Goal: Transaction & Acquisition: Register for event/course

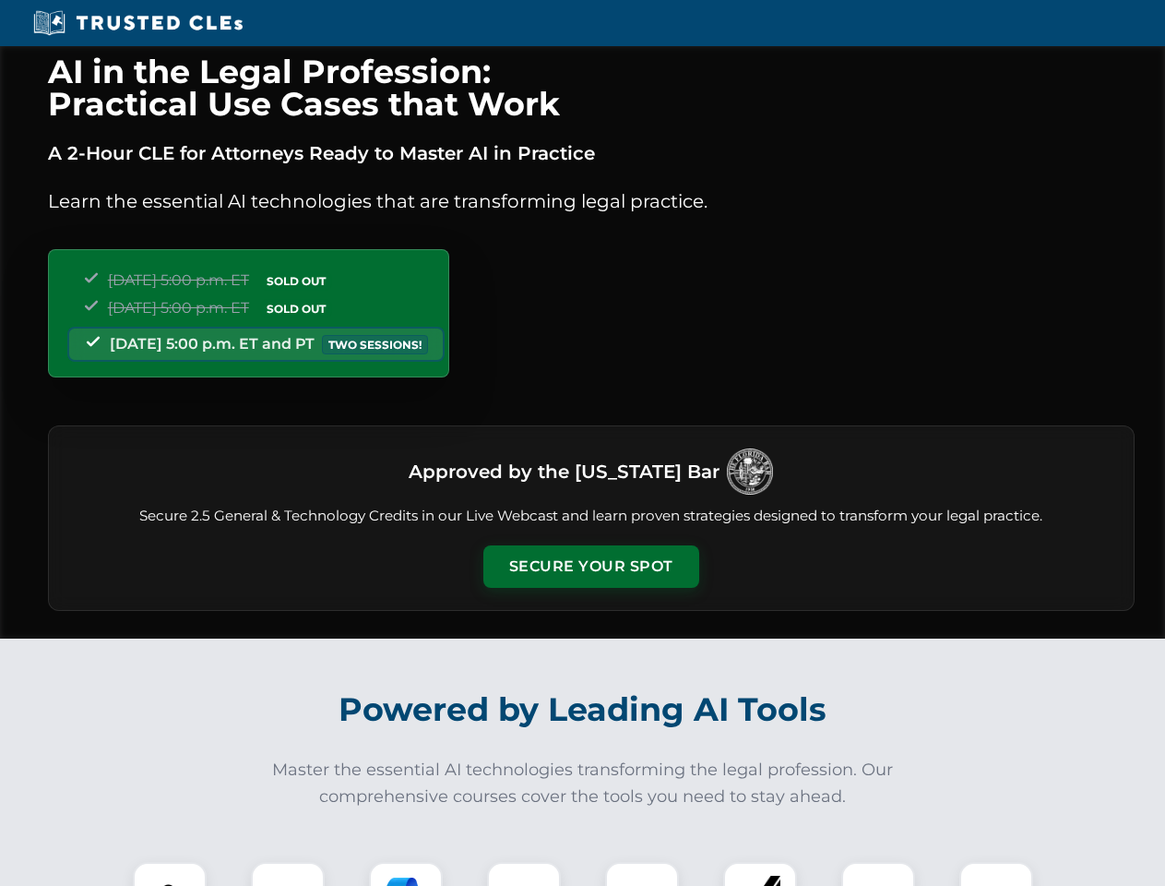
click at [591, 567] on button "Secure Your Spot" at bounding box center [592, 566] width 216 height 42
click at [170, 874] on img at bounding box center [170, 899] width 54 height 54
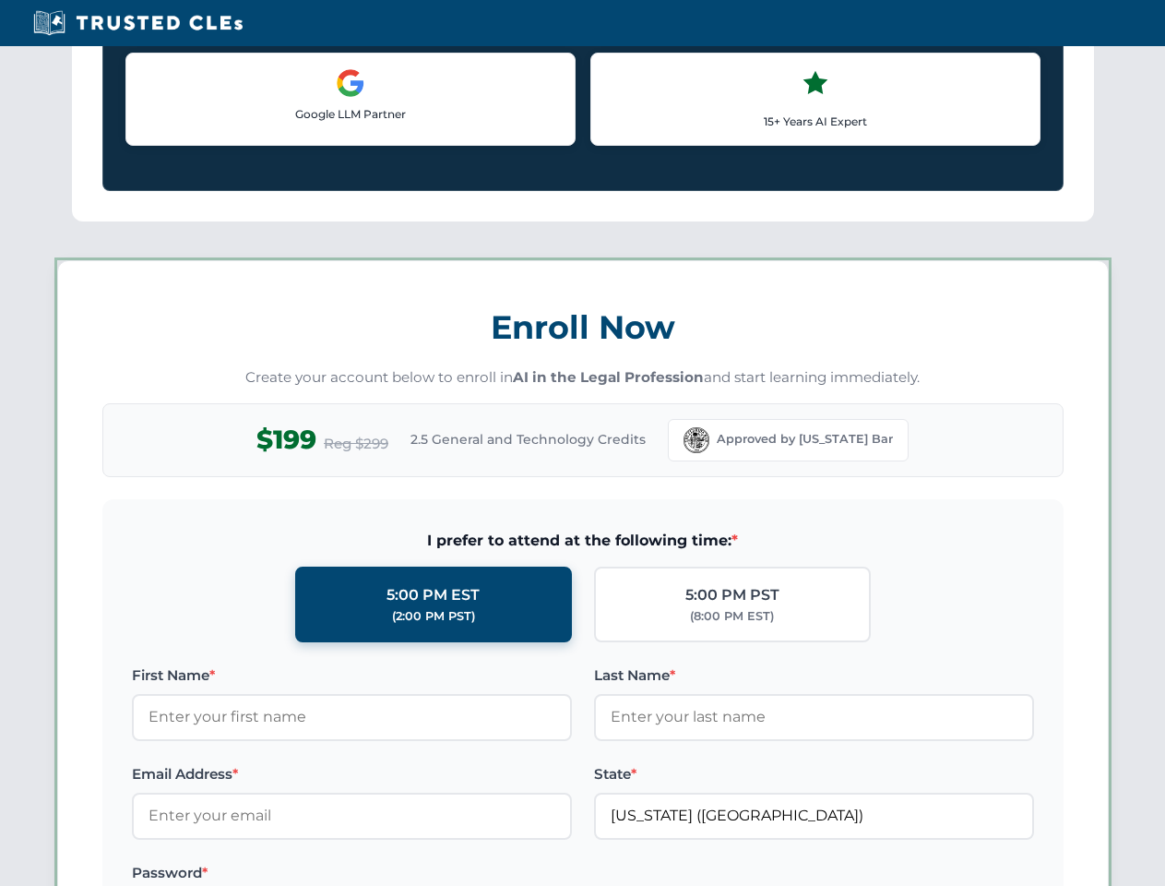
click at [406, 874] on label "Password *" at bounding box center [352, 873] width 440 height 22
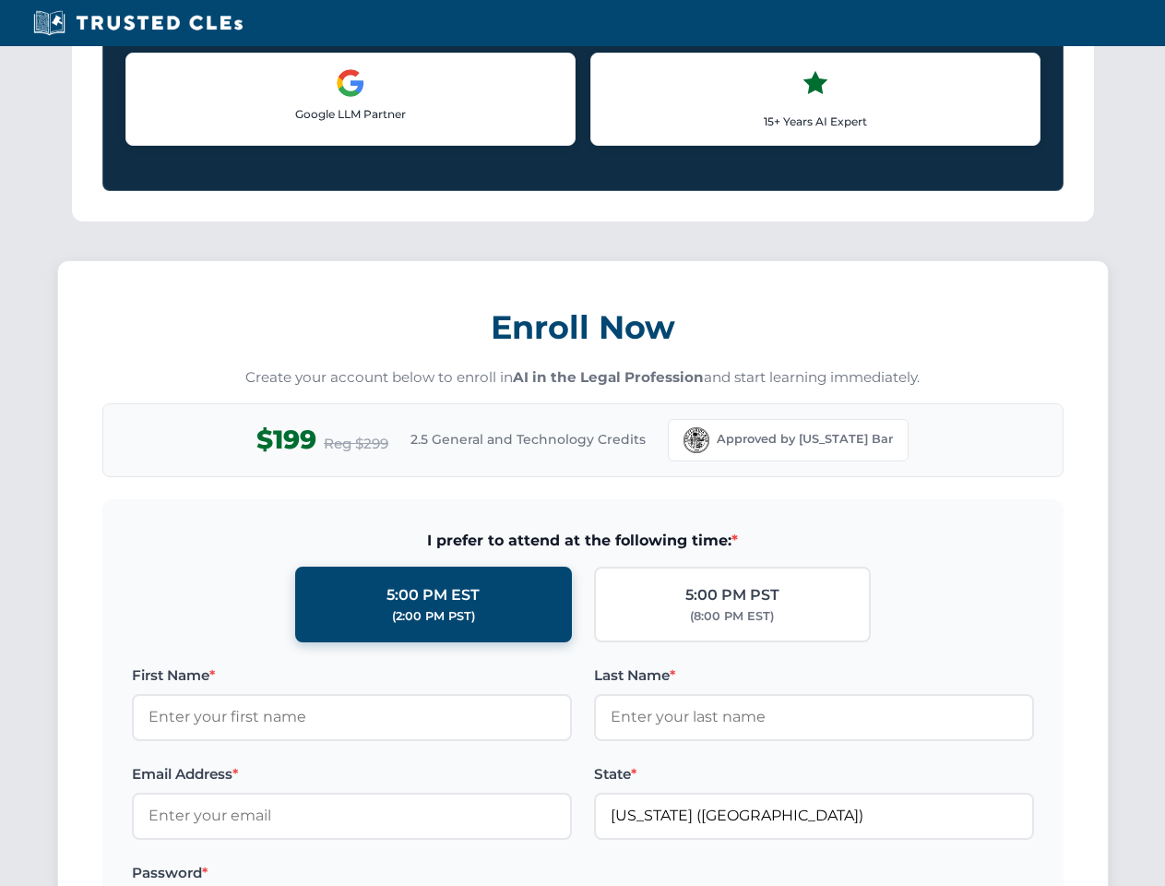
scroll to position [1811, 0]
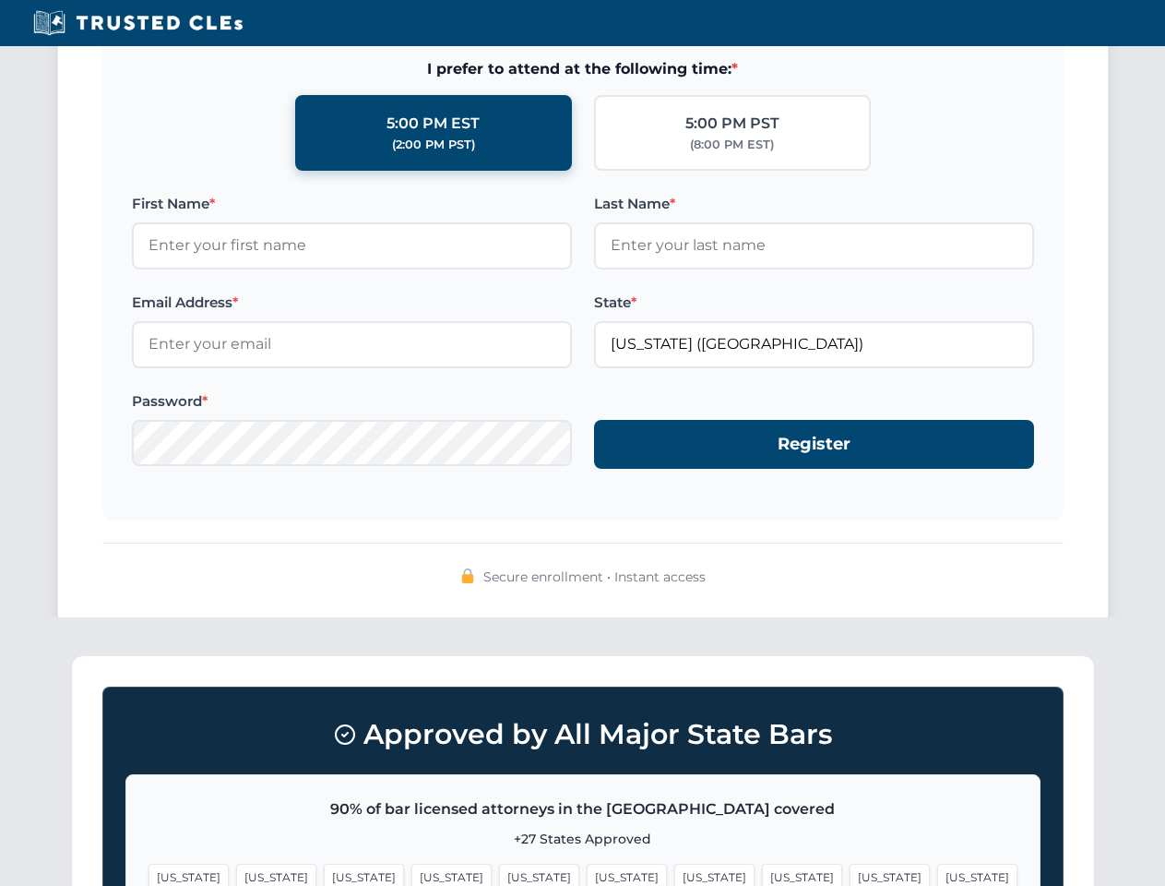
click at [850, 874] on span "[US_STATE]" at bounding box center [890, 877] width 80 height 27
